Goal: Task Accomplishment & Management: Use online tool/utility

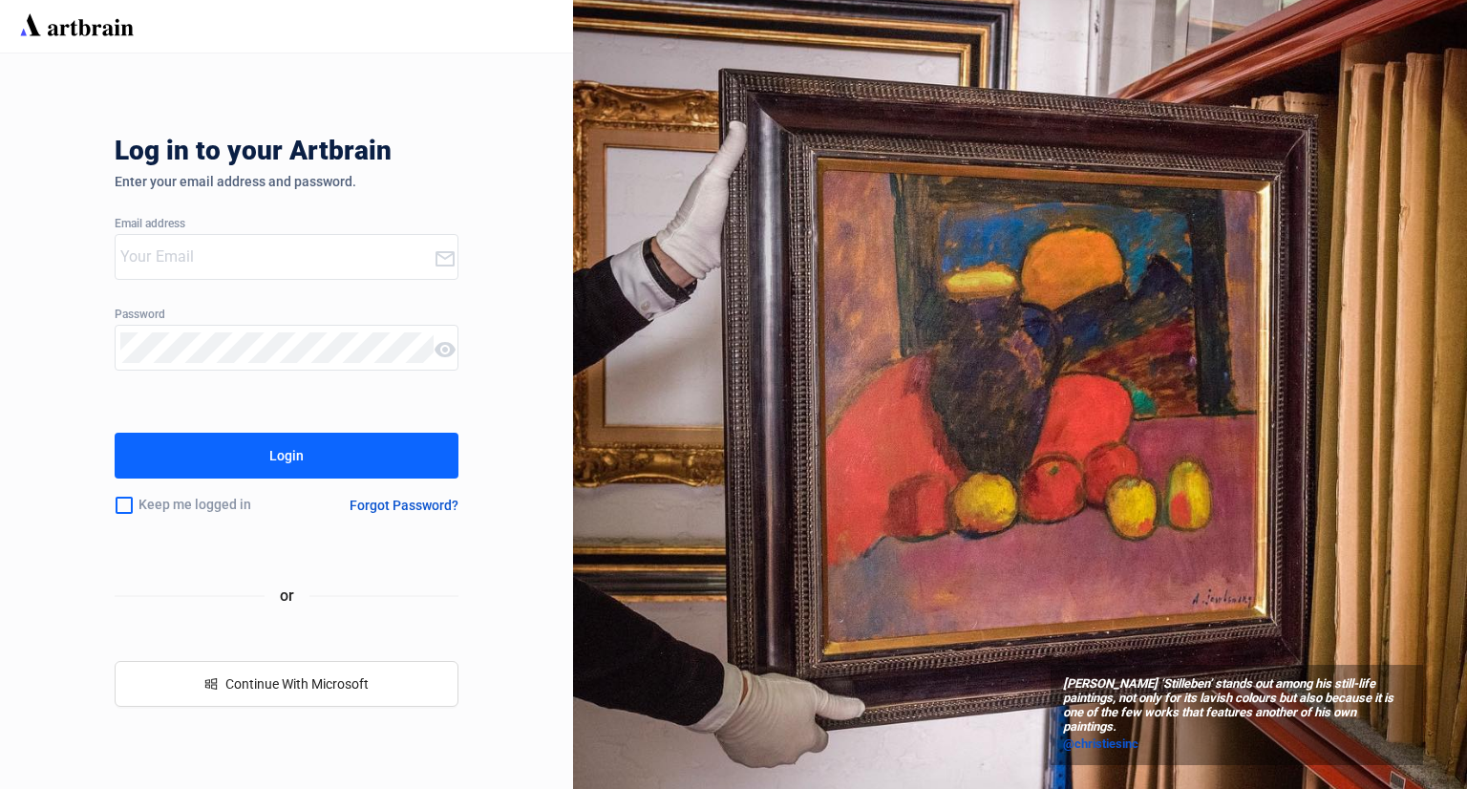
type input "[PERSON_NAME][EMAIL_ADDRESS][DOMAIN_NAME]"
click at [351, 456] on button "Login" at bounding box center [287, 456] width 344 height 46
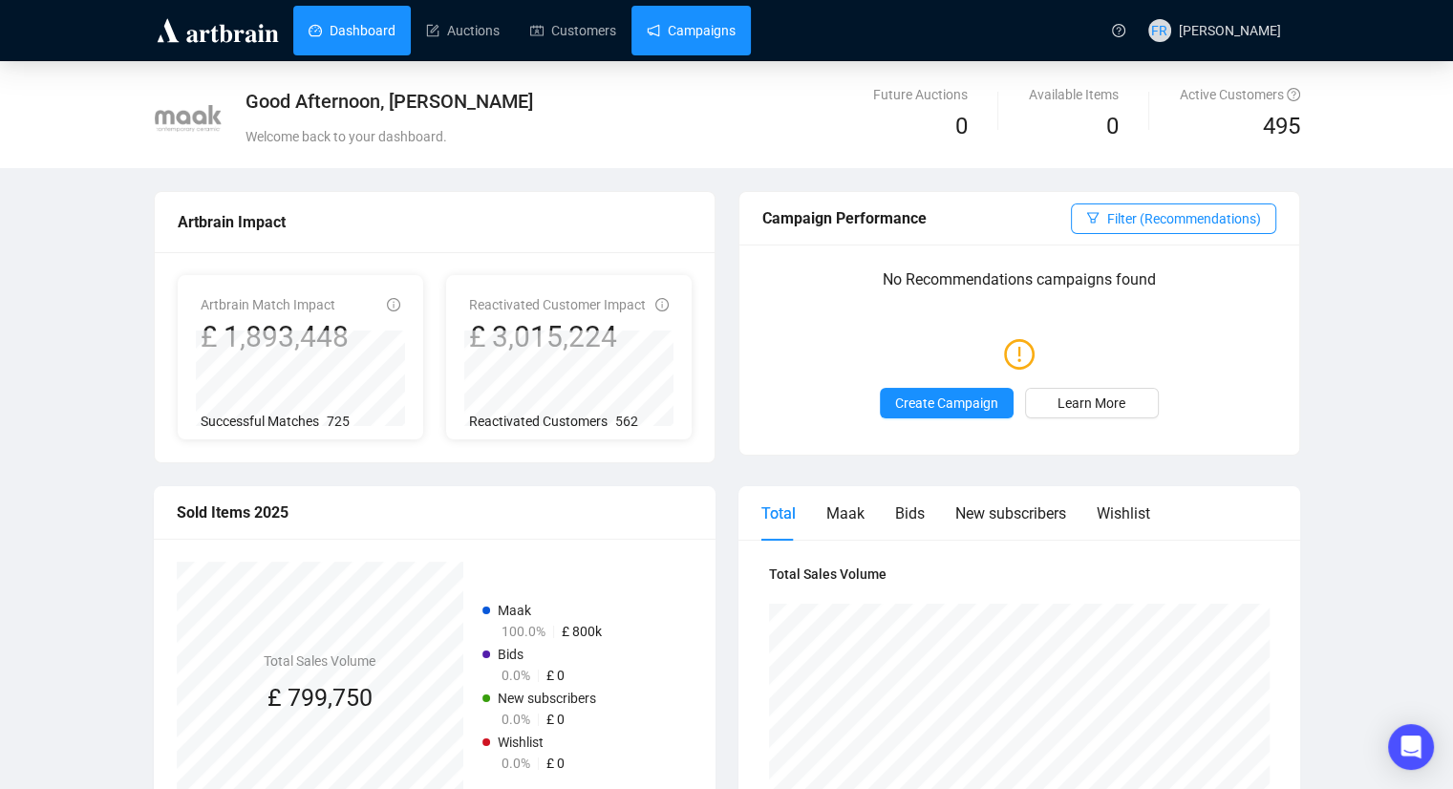
click at [680, 49] on link "Campaigns" at bounding box center [691, 31] width 89 height 50
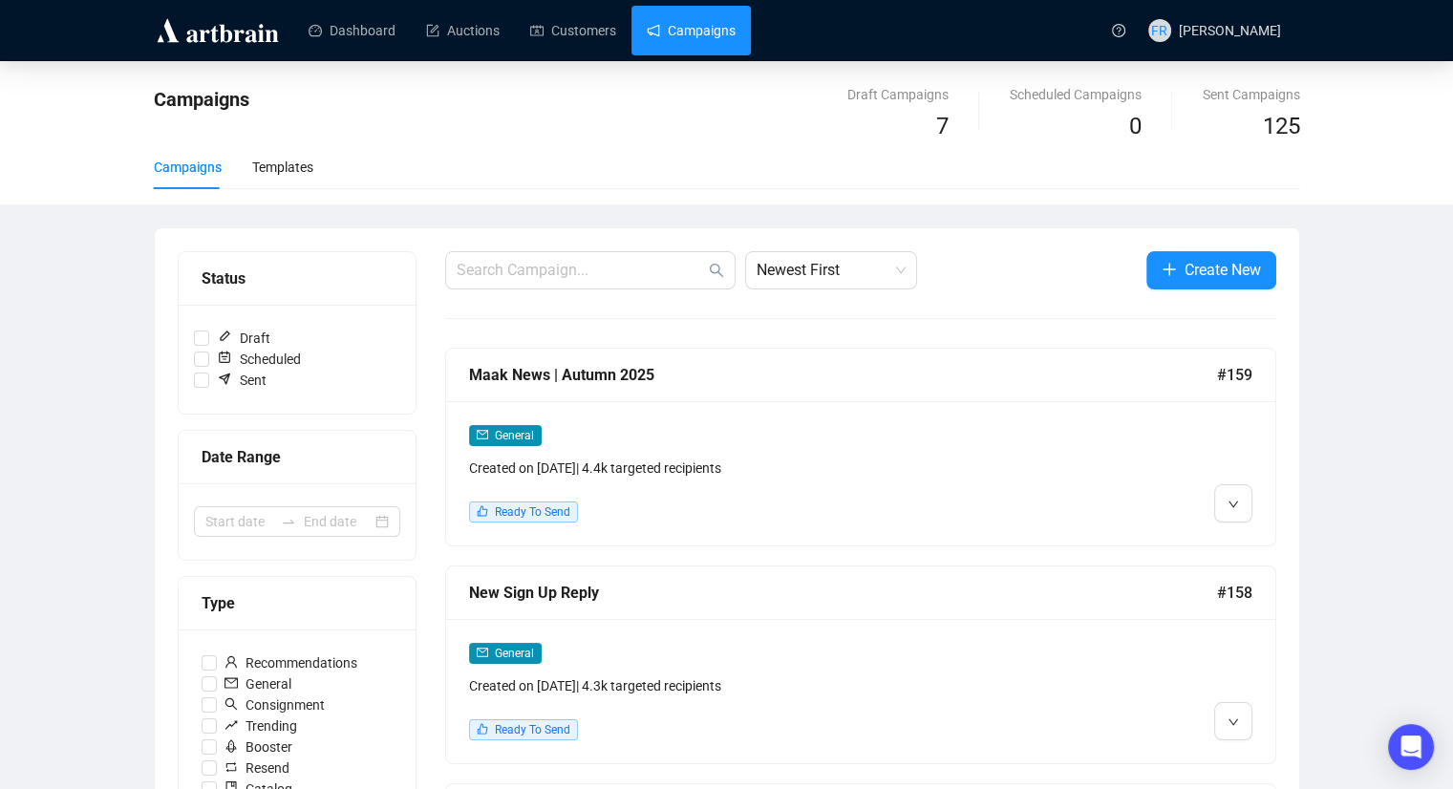
click at [574, 378] on div "Maak News | Autumn 2025" at bounding box center [843, 375] width 748 height 24
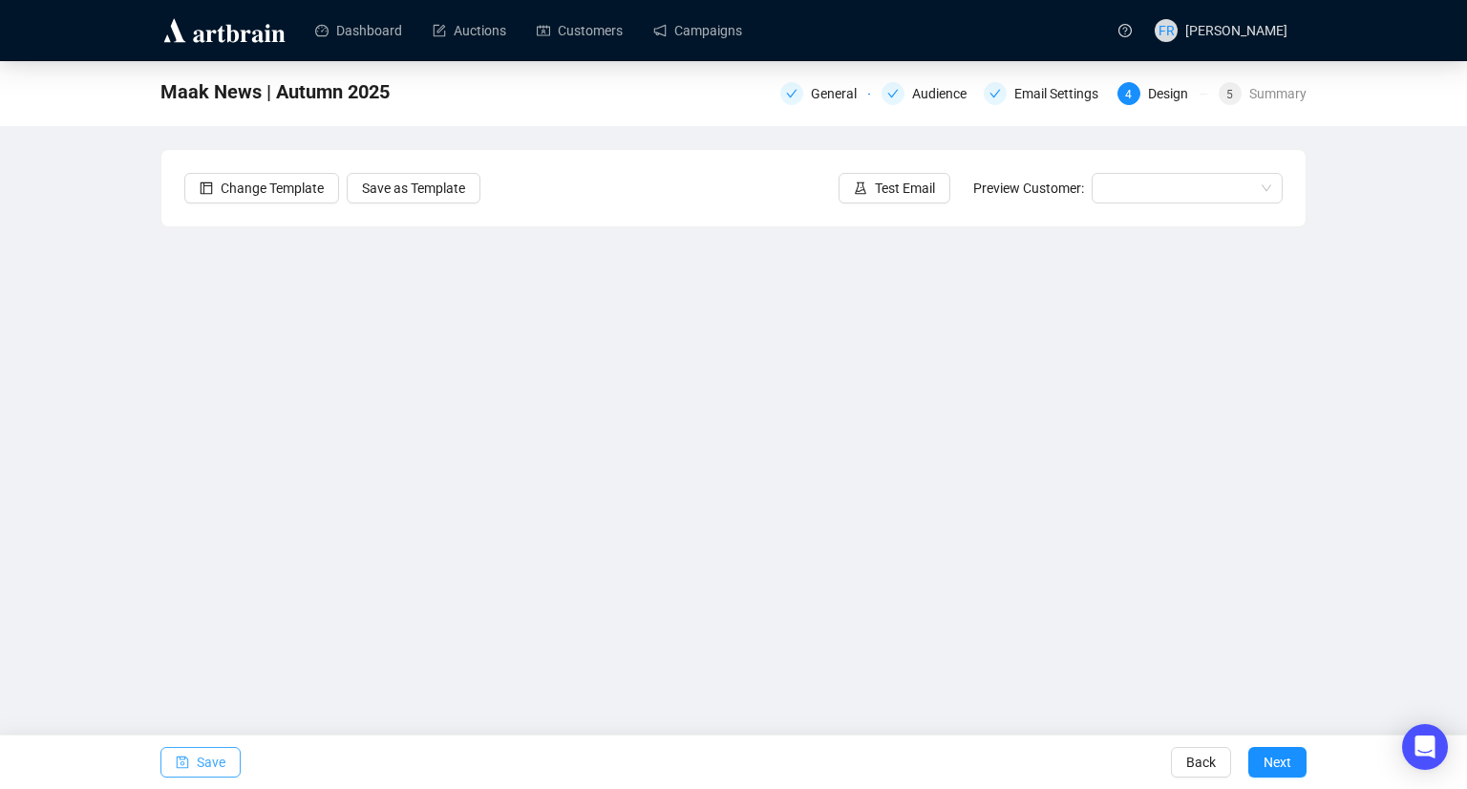
click at [210, 772] on span "Save" at bounding box center [211, 761] width 29 height 53
click at [916, 187] on span "Test Email" at bounding box center [905, 188] width 60 height 21
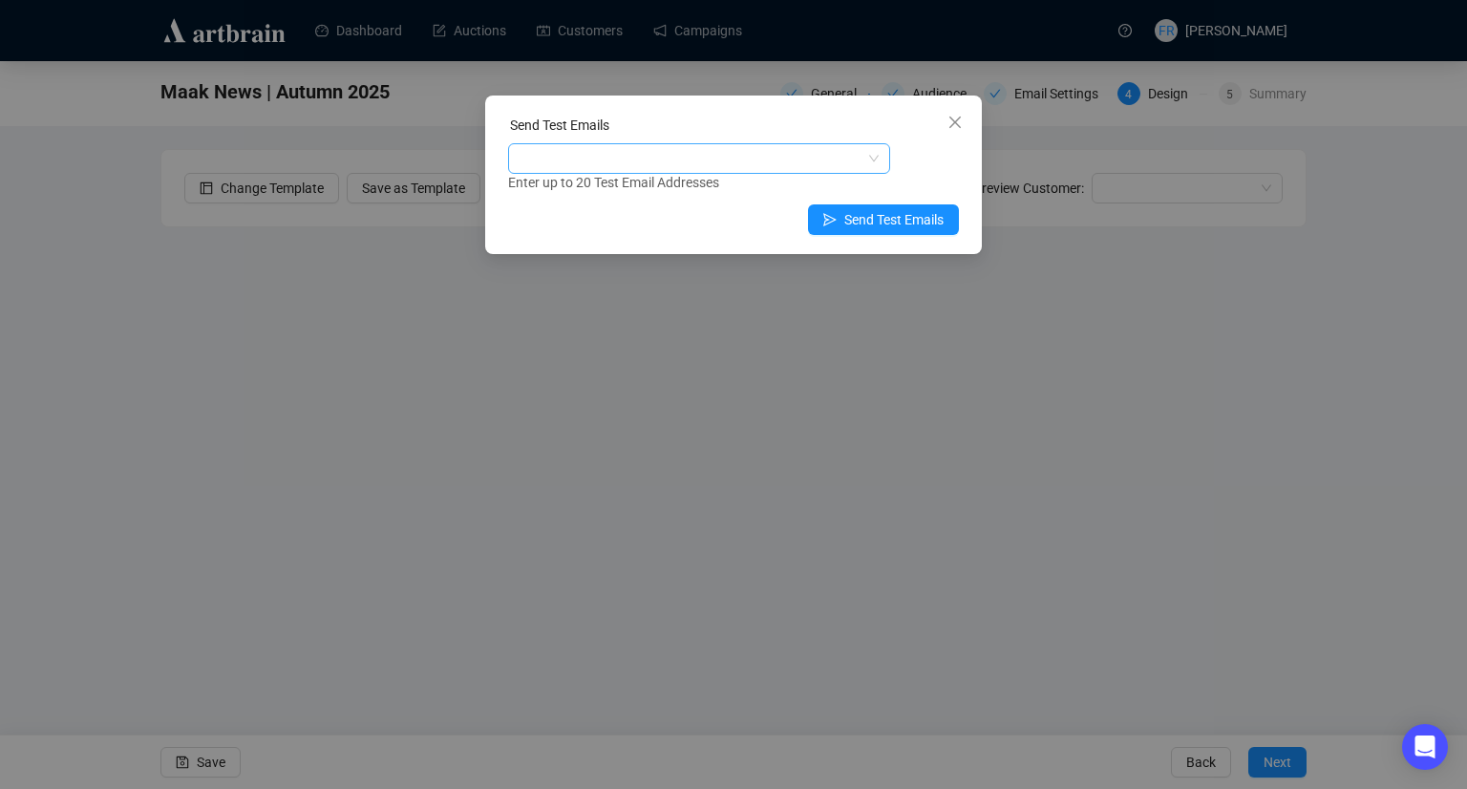
drag, startPoint x: 732, startPoint y: 138, endPoint x: 718, endPoint y: 156, distance: 22.5
click at [718, 156] on div "Send Test Emails Enter up to 20 Test Email Addresses" at bounding box center [733, 154] width 451 height 78
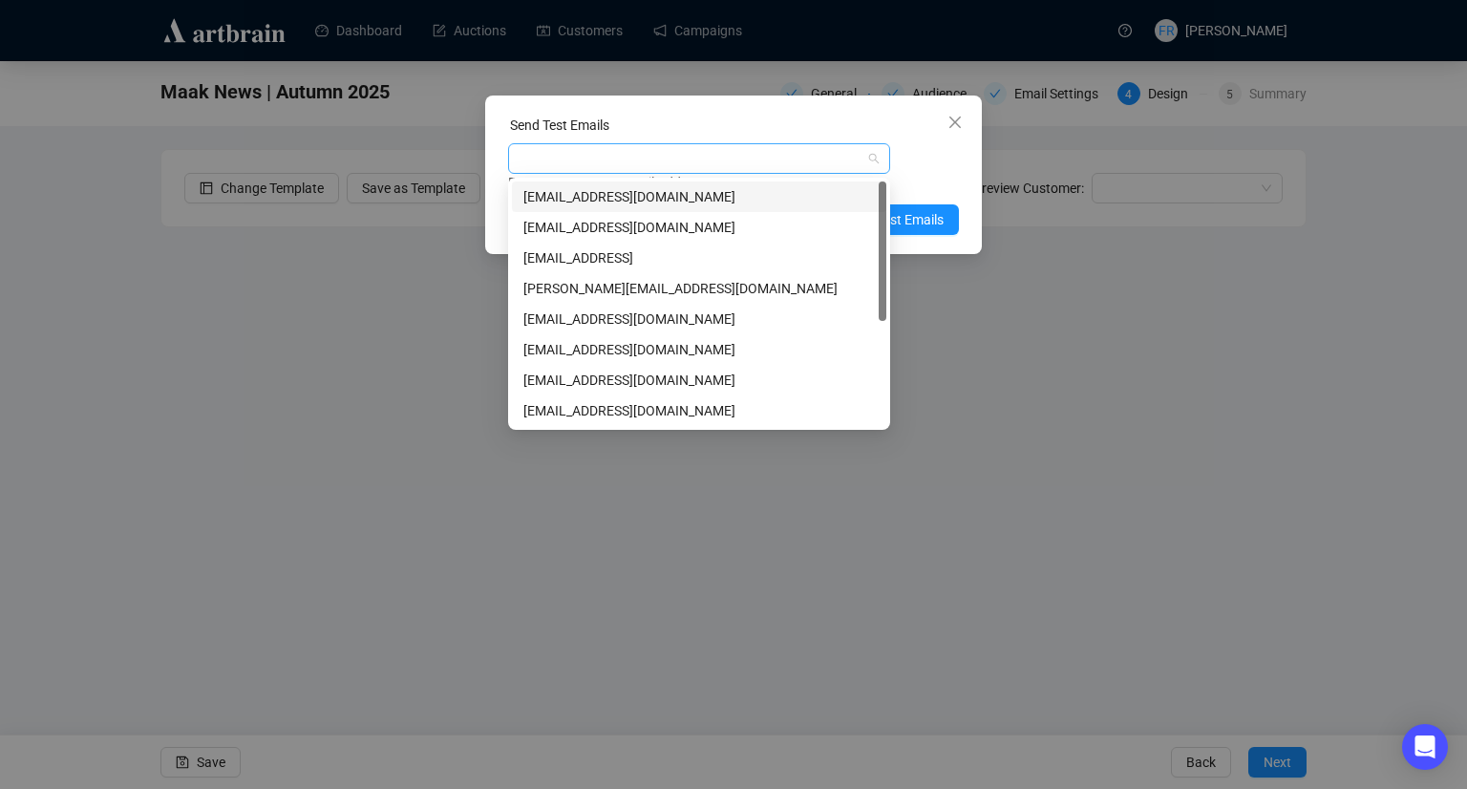
click at [718, 156] on div at bounding box center [689, 158] width 354 height 27
click at [684, 223] on div "[EMAIL_ADDRESS][DOMAIN_NAME]" at bounding box center [698, 227] width 351 height 21
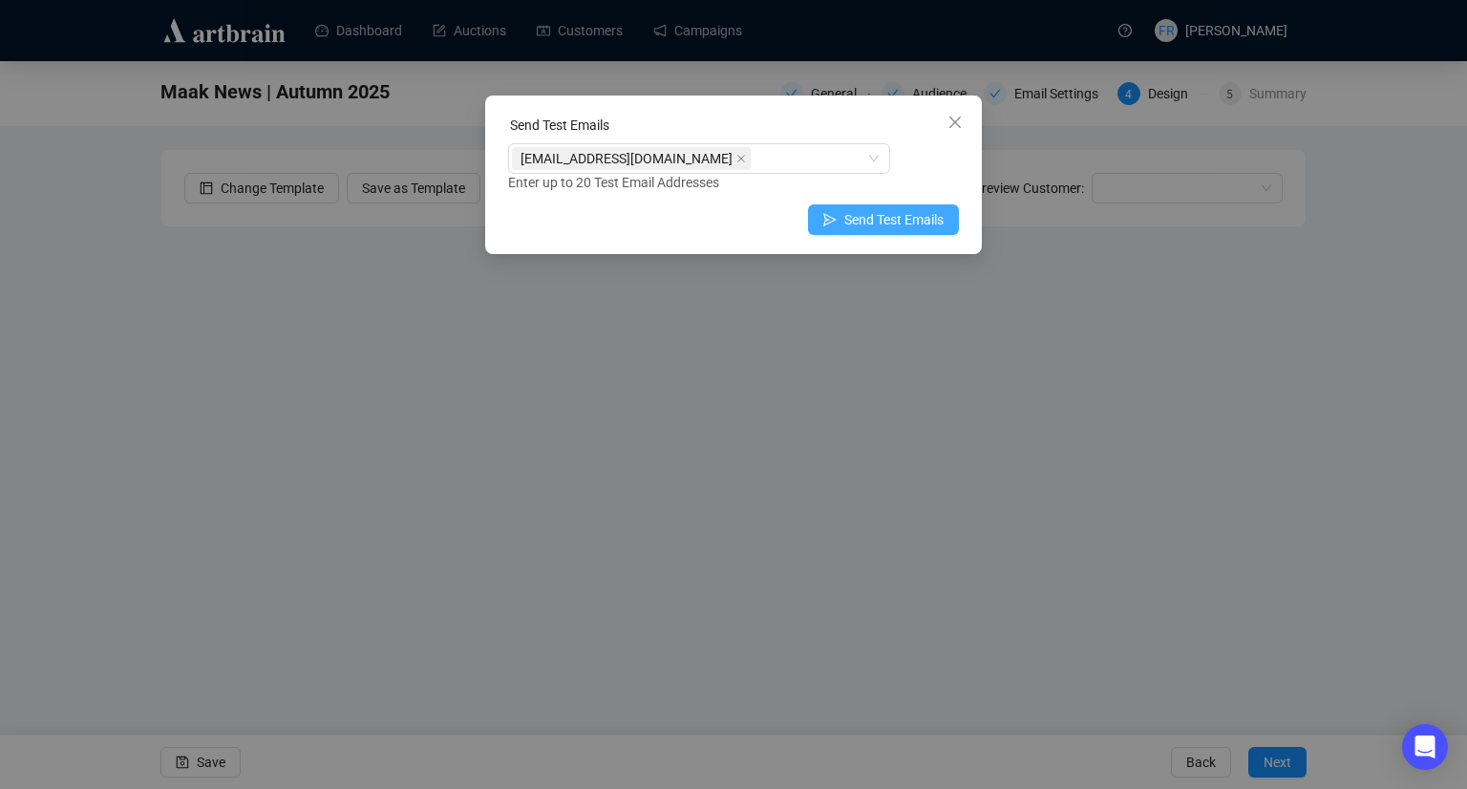
click at [917, 211] on span "Send Test Emails" at bounding box center [893, 219] width 99 height 21
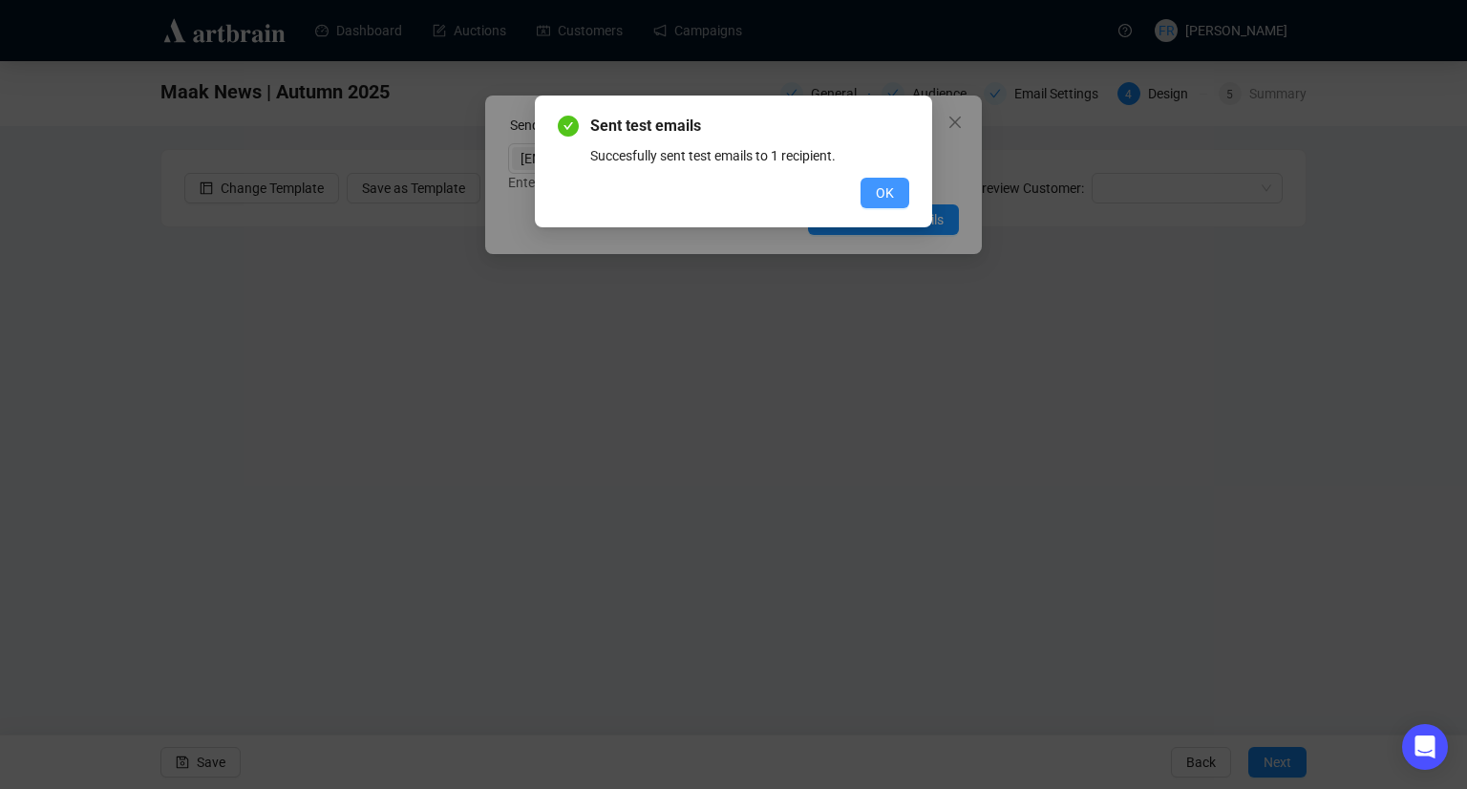
click at [878, 199] on span "OK" at bounding box center [885, 192] width 18 height 21
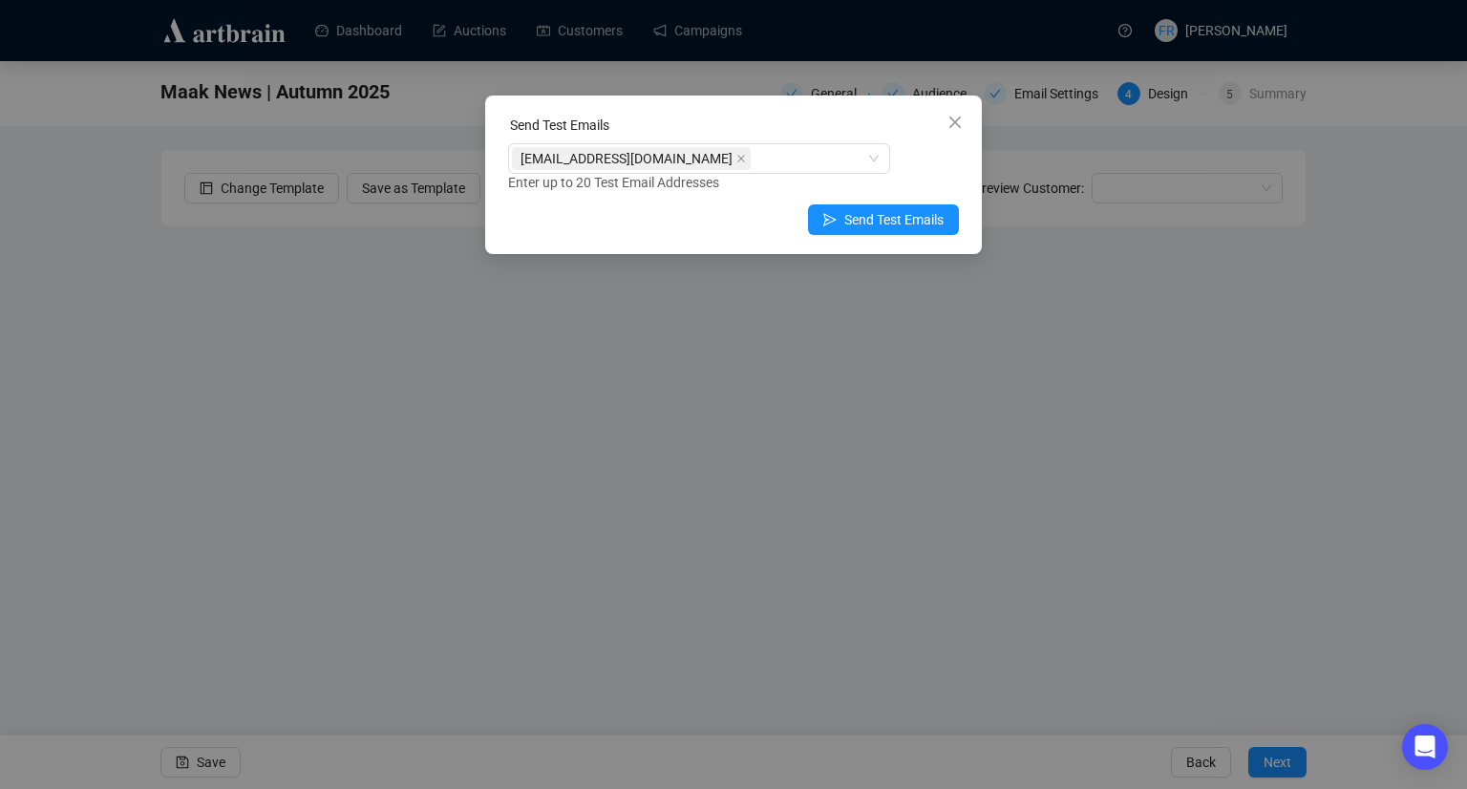
click at [881, 456] on div "Send Test Emails [EMAIL_ADDRESS][DOMAIN_NAME] Enter up to 20 Test Email Address…" at bounding box center [733, 394] width 1467 height 789
